Goal: Book appointment/travel/reservation

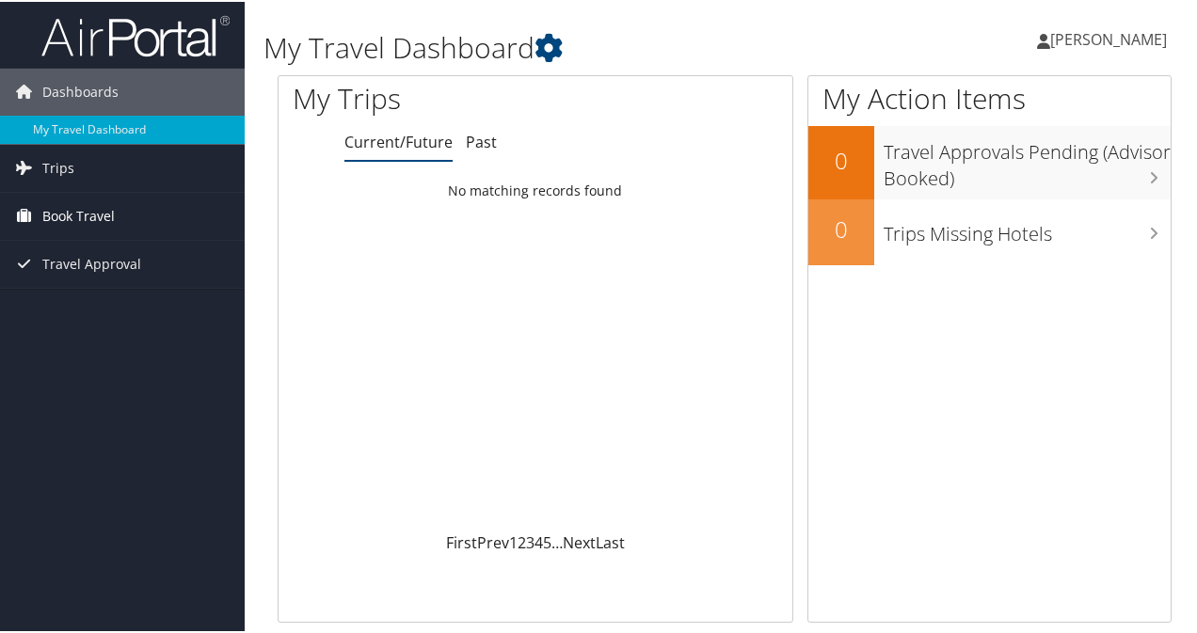
click at [70, 214] on span "Book Travel" at bounding box center [78, 214] width 72 height 47
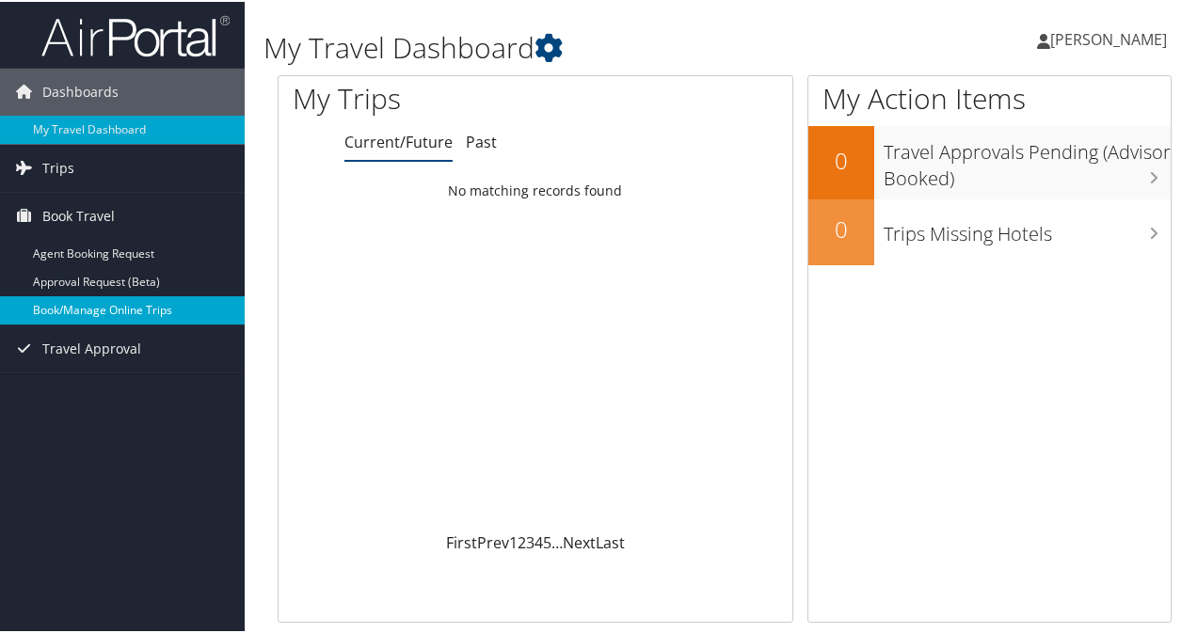
click at [71, 296] on link "Book/Manage Online Trips" at bounding box center [122, 308] width 245 height 28
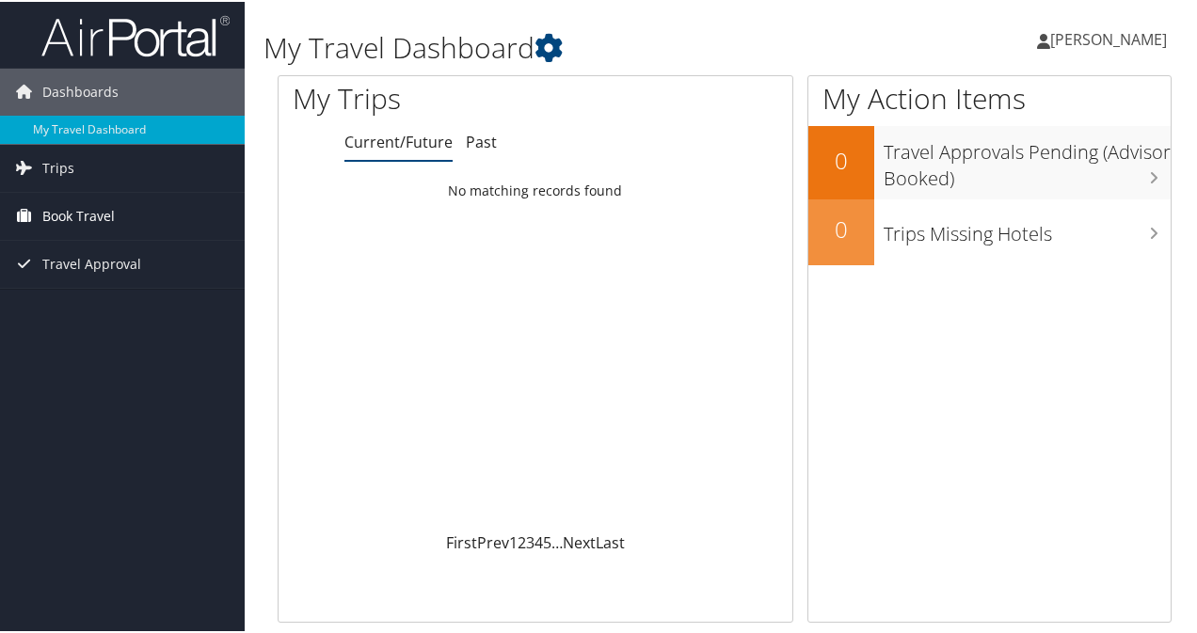
click at [117, 214] on link "Book Travel" at bounding box center [122, 214] width 245 height 47
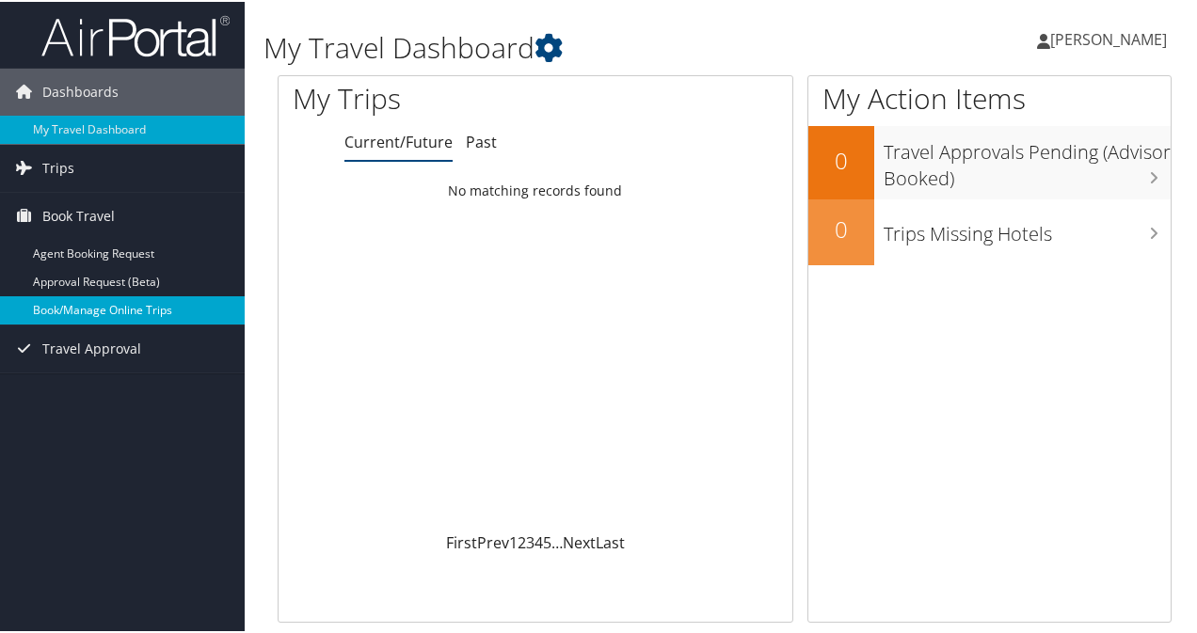
click at [103, 314] on link "Book/Manage Online Trips" at bounding box center [122, 308] width 245 height 28
